Goal: Information Seeking & Learning: Learn about a topic

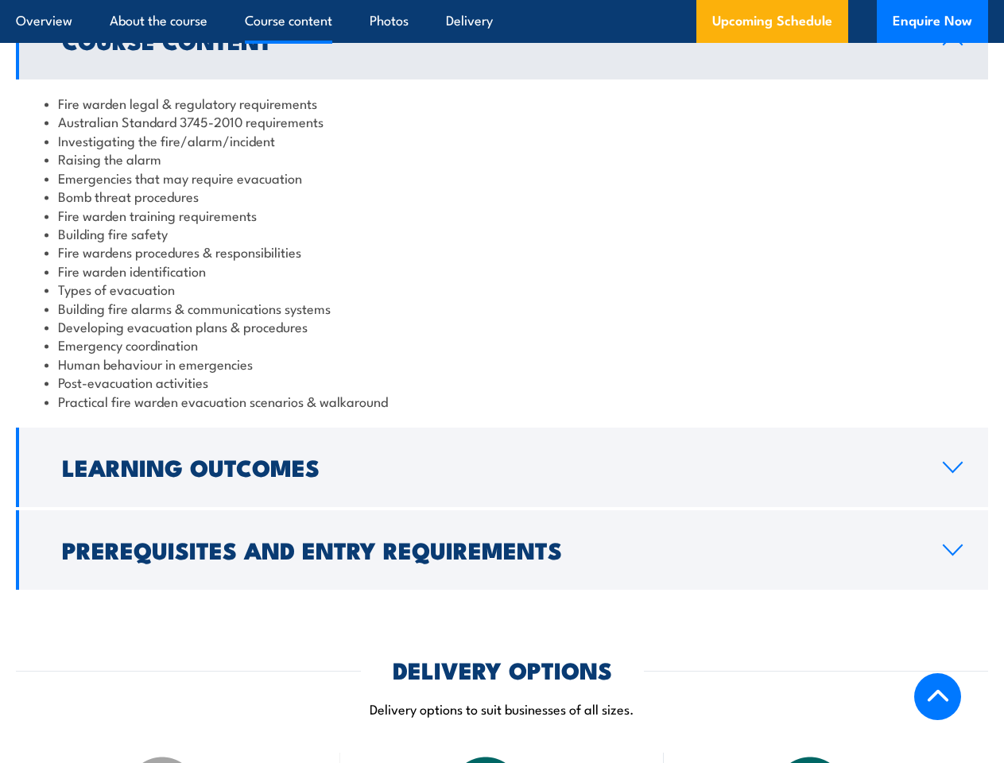
click at [502, 0] on article "Overview About the course Course content Photos Delivery Upcoming Schedule Enqu…" at bounding box center [502, 21] width 973 height 43
click at [502, 468] on h2 "Learning Outcomes" at bounding box center [490, 466] width 856 height 21
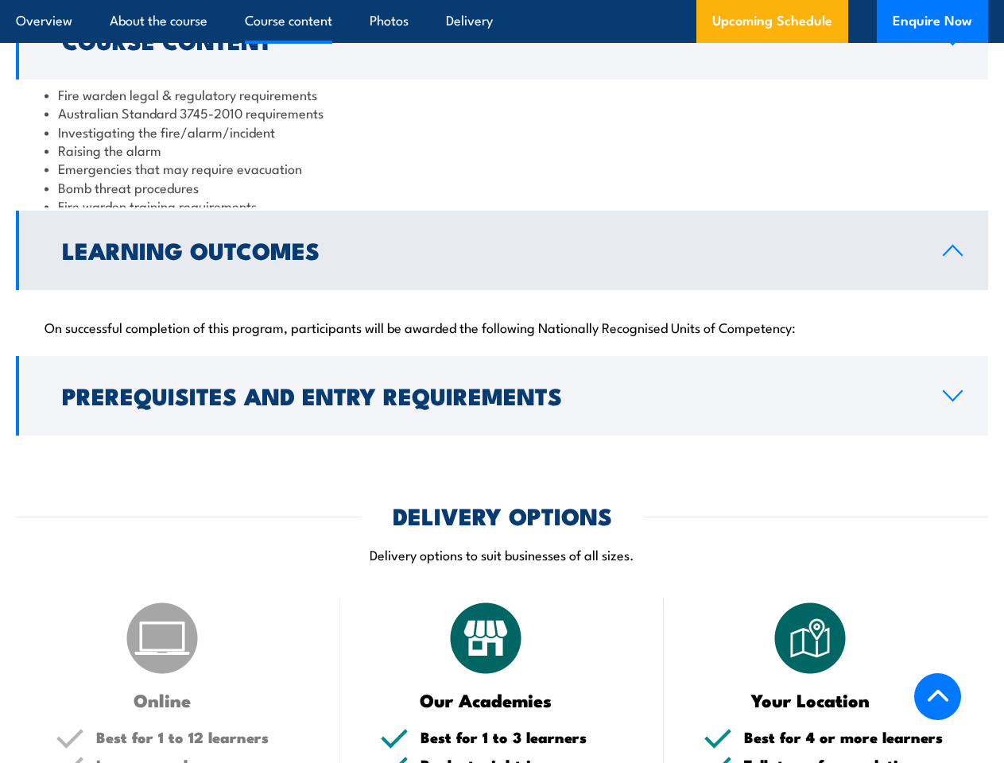
click at [502, 550] on p "Delivery options to suit businesses of all sizes." at bounding box center [502, 555] width 973 height 18
